Goal: Information Seeking & Learning: Learn about a topic

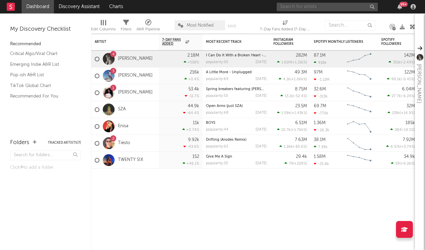
click at [297, 3] on input "text" at bounding box center [327, 7] width 101 height 8
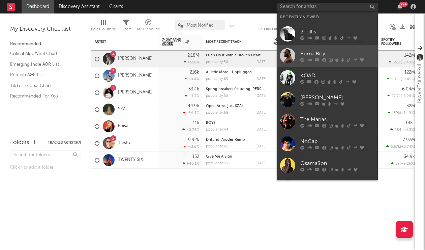
click at [299, 50] on link "Burna Boy" at bounding box center [327, 56] width 101 height 22
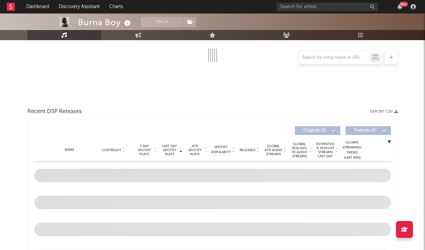
select select "6m"
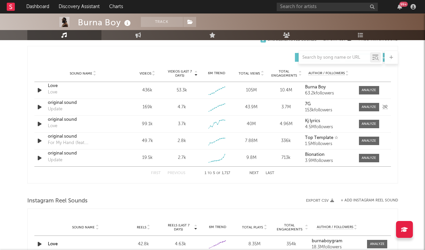
scroll to position [453, 0]
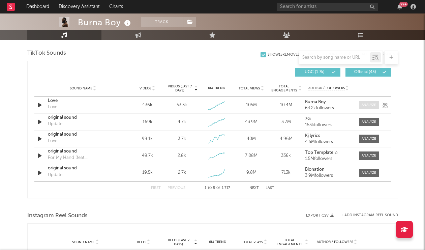
click at [371, 106] on div at bounding box center [368, 104] width 14 height 5
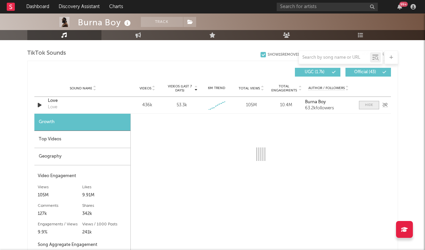
select select "1w"
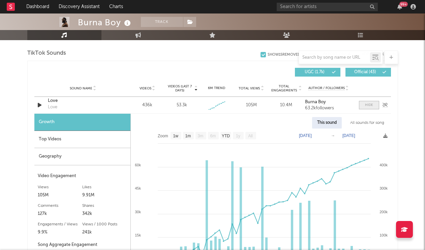
click at [372, 105] on div at bounding box center [369, 104] width 8 height 5
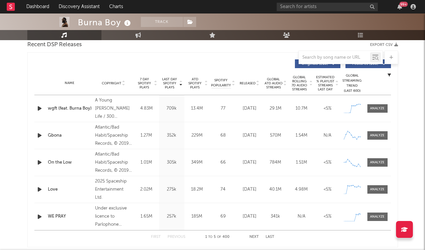
scroll to position [238, 0]
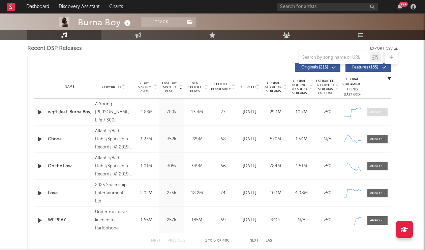
click at [372, 108] on span at bounding box center [377, 112] width 20 height 8
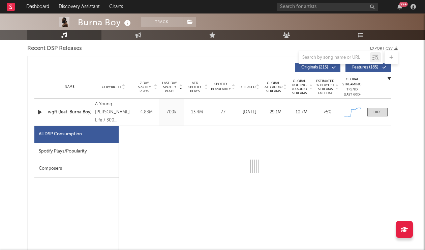
select select "1w"
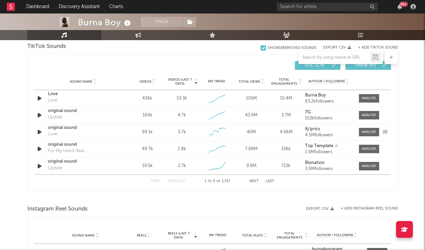
scroll to position [780, 0]
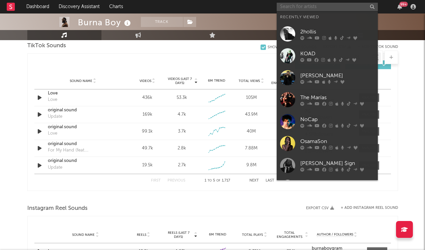
click at [311, 10] on input "text" at bounding box center [327, 7] width 101 height 8
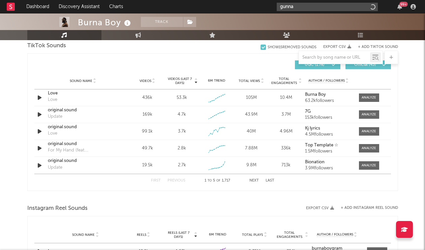
click at [309, 6] on input "gunna" at bounding box center [327, 7] width 101 height 8
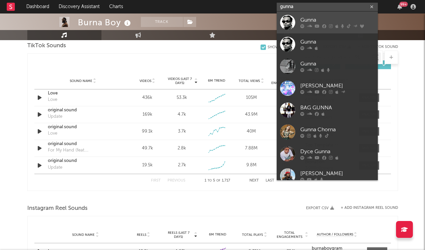
type input "gunna"
click at [305, 30] on link "Gunna" at bounding box center [327, 22] width 101 height 22
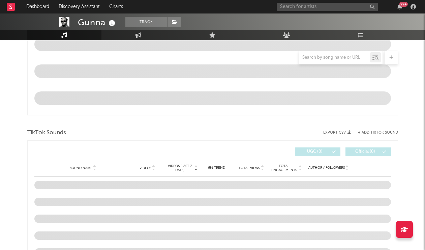
scroll to position [382, 0]
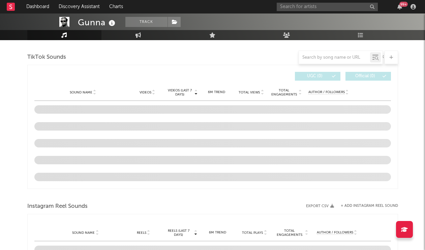
select select "6m"
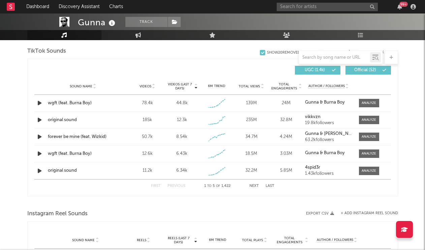
scroll to position [469, 0]
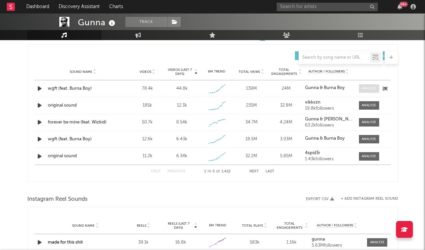
click at [363, 89] on div at bounding box center [368, 88] width 14 height 5
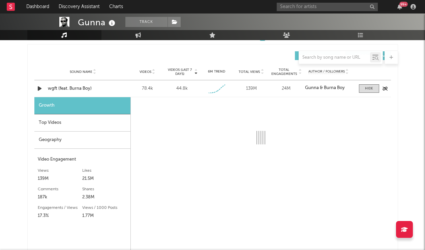
select select "1w"
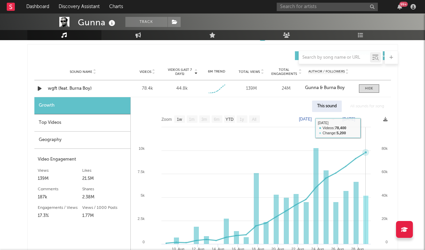
scroll to position [478, 0]
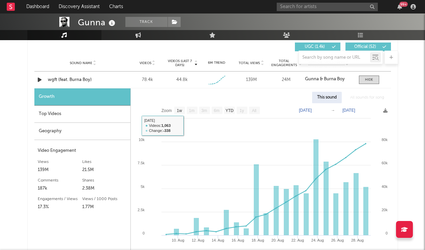
click at [102, 121] on div "Top Videos" at bounding box center [82, 113] width 96 height 17
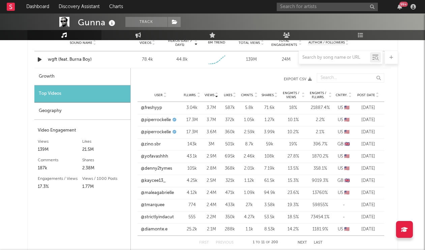
scroll to position [501, 0]
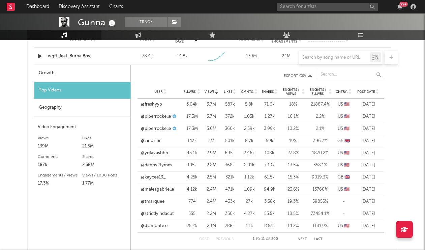
click at [158, 108] on div "User @freshyyp Fllwrs. 3.04k Views 3.7M Likes 587k Cmnts. 5.8k Shares 71.6k Eng…" at bounding box center [260, 104] width 247 height 12
click at [157, 106] on link "@freshyyp" at bounding box center [151, 104] width 21 height 7
click at [160, 119] on link "@piperrockelle" at bounding box center [156, 116] width 30 height 7
click at [156, 126] on link "@piperrockelle" at bounding box center [156, 128] width 30 height 7
click at [153, 141] on link "@zino.sbr" at bounding box center [151, 140] width 20 height 7
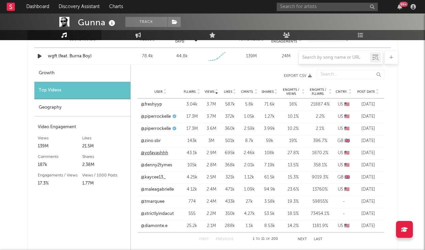
click at [157, 153] on link "@yofavashhh" at bounding box center [154, 153] width 27 height 7
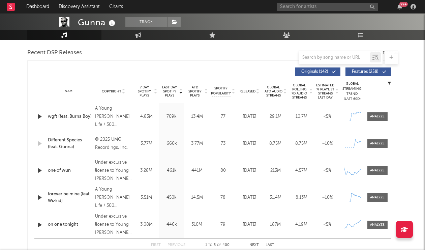
scroll to position [235, 0]
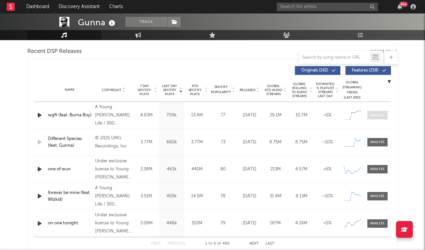
click at [380, 113] on div at bounding box center [377, 114] width 14 height 5
select select "1w"
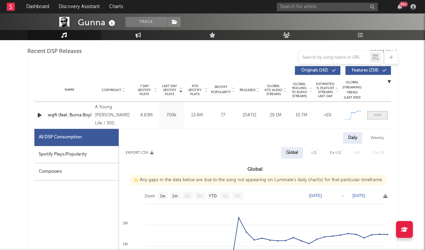
click at [380, 113] on div at bounding box center [377, 114] width 8 height 5
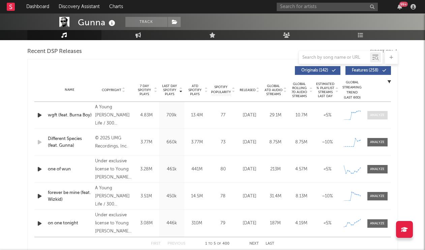
click at [380, 113] on div at bounding box center [377, 114] width 14 height 5
select select "1w"
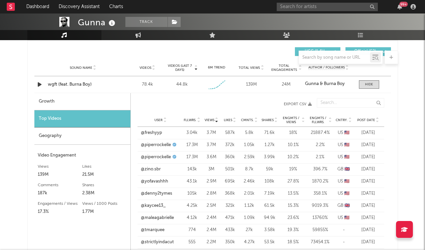
scroll to position [793, 0]
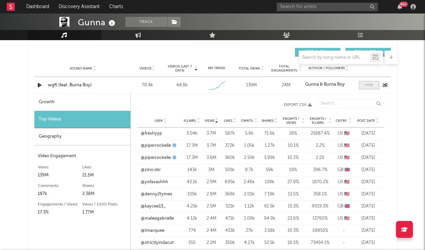
click at [362, 87] on span at bounding box center [369, 85] width 20 height 8
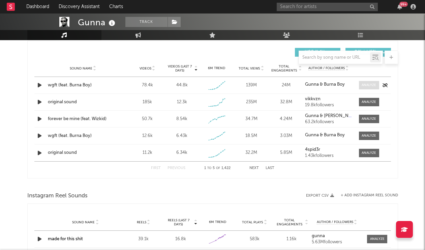
click at [362, 87] on div at bounding box center [368, 85] width 14 height 5
select select "1w"
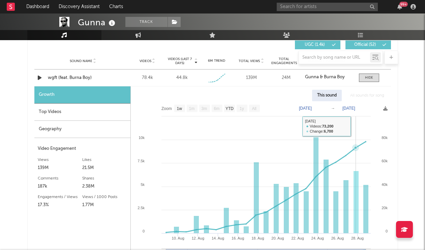
scroll to position [802, 0]
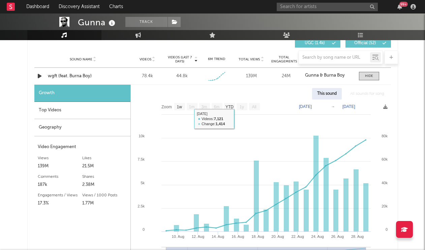
click at [94, 110] on div "Top Videos" at bounding box center [82, 110] width 96 height 17
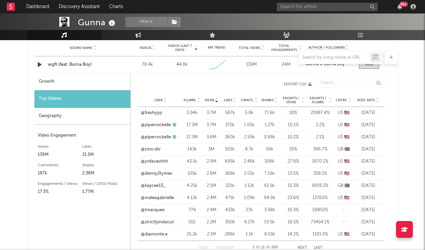
scroll to position [814, 0]
click at [154, 149] on link "@zino.sbr" at bounding box center [151, 148] width 20 height 7
click at [164, 163] on link "@yofavashhh" at bounding box center [154, 161] width 27 height 7
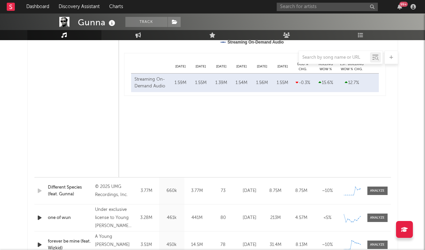
scroll to position [526, 0]
